Goal: Task Accomplishment & Management: Use online tool/utility

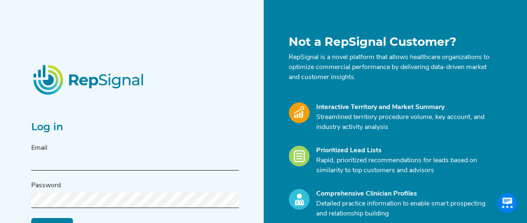
click at [100, 158] on input "text" at bounding box center [134, 162] width 207 height 15
type input "[PERSON_NAME][EMAIL_ADDRESS][PERSON_NAME][DOMAIN_NAME]"
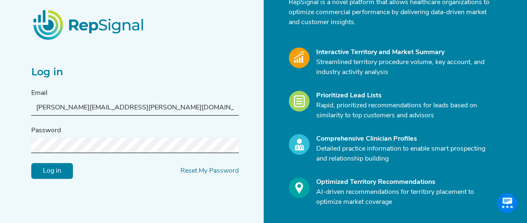
scroll to position [61, 0]
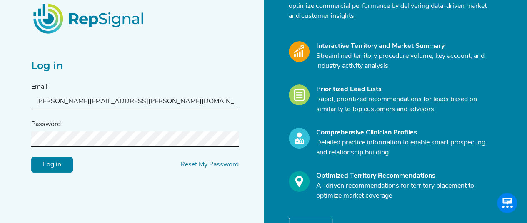
click at [31, 157] on input "Log in" at bounding box center [52, 165] width 42 height 16
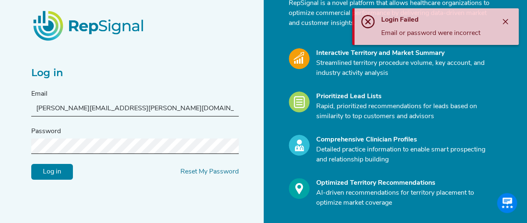
scroll to position [53, 0]
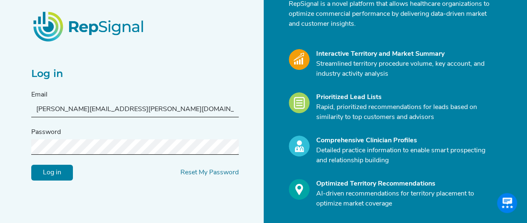
click at [0, 139] on div "Log in Email [PERSON_NAME][EMAIL_ADDRESS][PERSON_NAME][DOMAIN_NAME] Password Lo…" at bounding box center [263, 113] width 527 height 332
click at [41, 165] on input "Log in" at bounding box center [52, 173] width 42 height 16
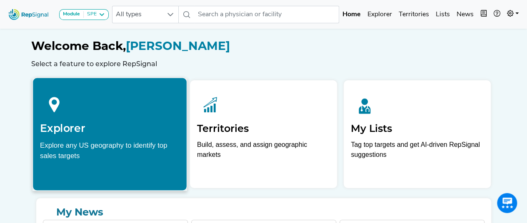
click at [107, 108] on div at bounding box center [110, 103] width 140 height 37
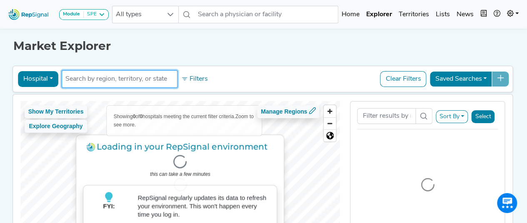
click at [104, 77] on input "text" at bounding box center [119, 79] width 108 height 10
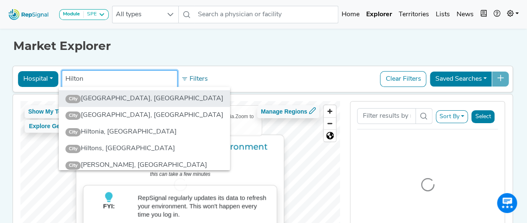
type input "Hilton"
click at [128, 100] on li "City [GEOGRAPHIC_DATA], [GEOGRAPHIC_DATA]" at bounding box center [144, 98] width 171 height 17
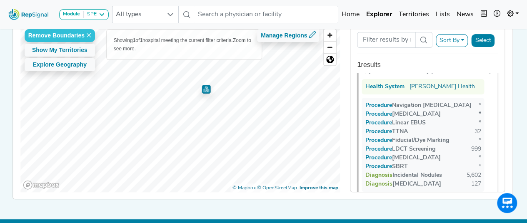
scroll to position [32, 0]
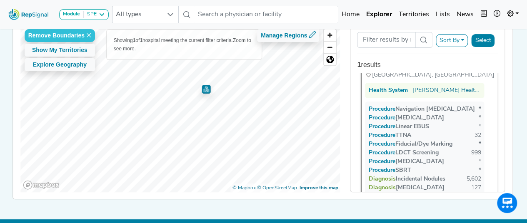
click at [387, 132] on span "Procedure" at bounding box center [386, 135] width 18 height 6
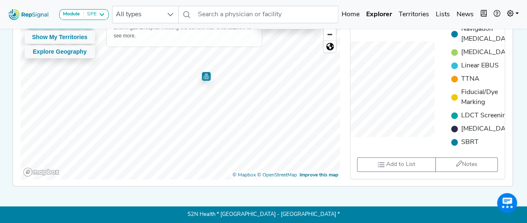
scroll to position [0, 0]
